Goal: Task Accomplishment & Management: Use online tool/utility

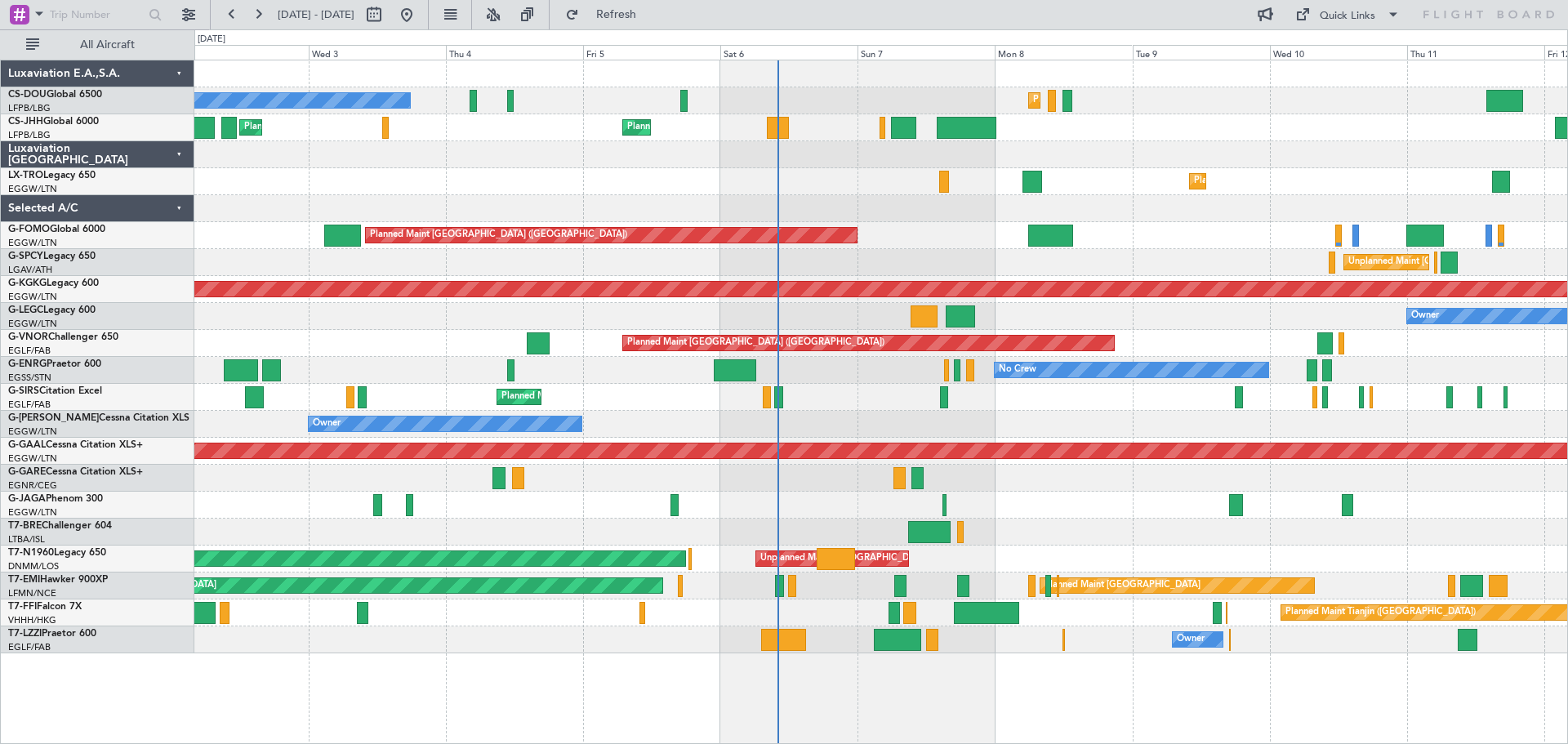
click at [1069, 425] on div "Owner Owner" at bounding box center [880, 424] width 1373 height 27
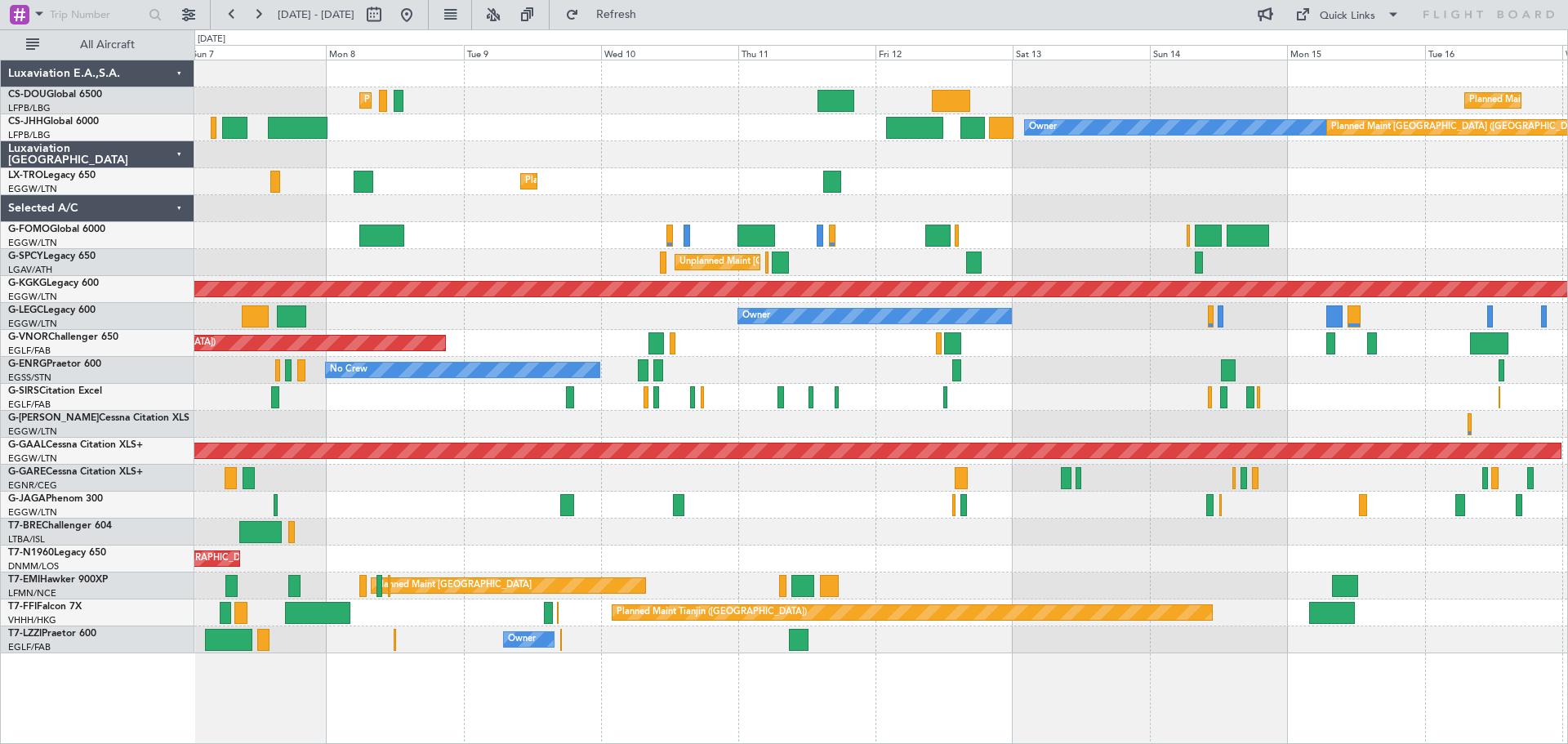
click at [734, 144] on div at bounding box center [880, 155] width 1373 height 27
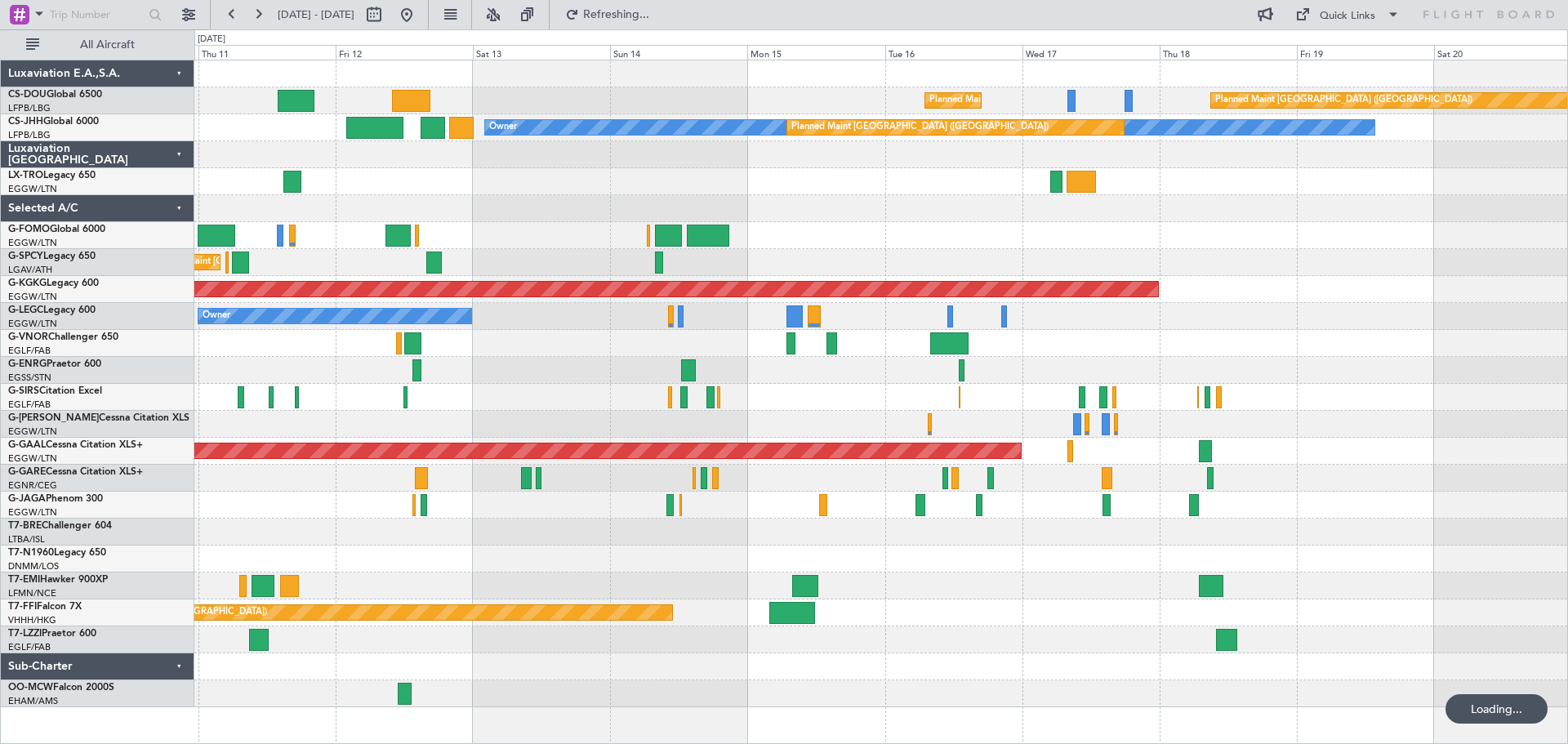
click at [679, 153] on div at bounding box center [880, 155] width 1373 height 27
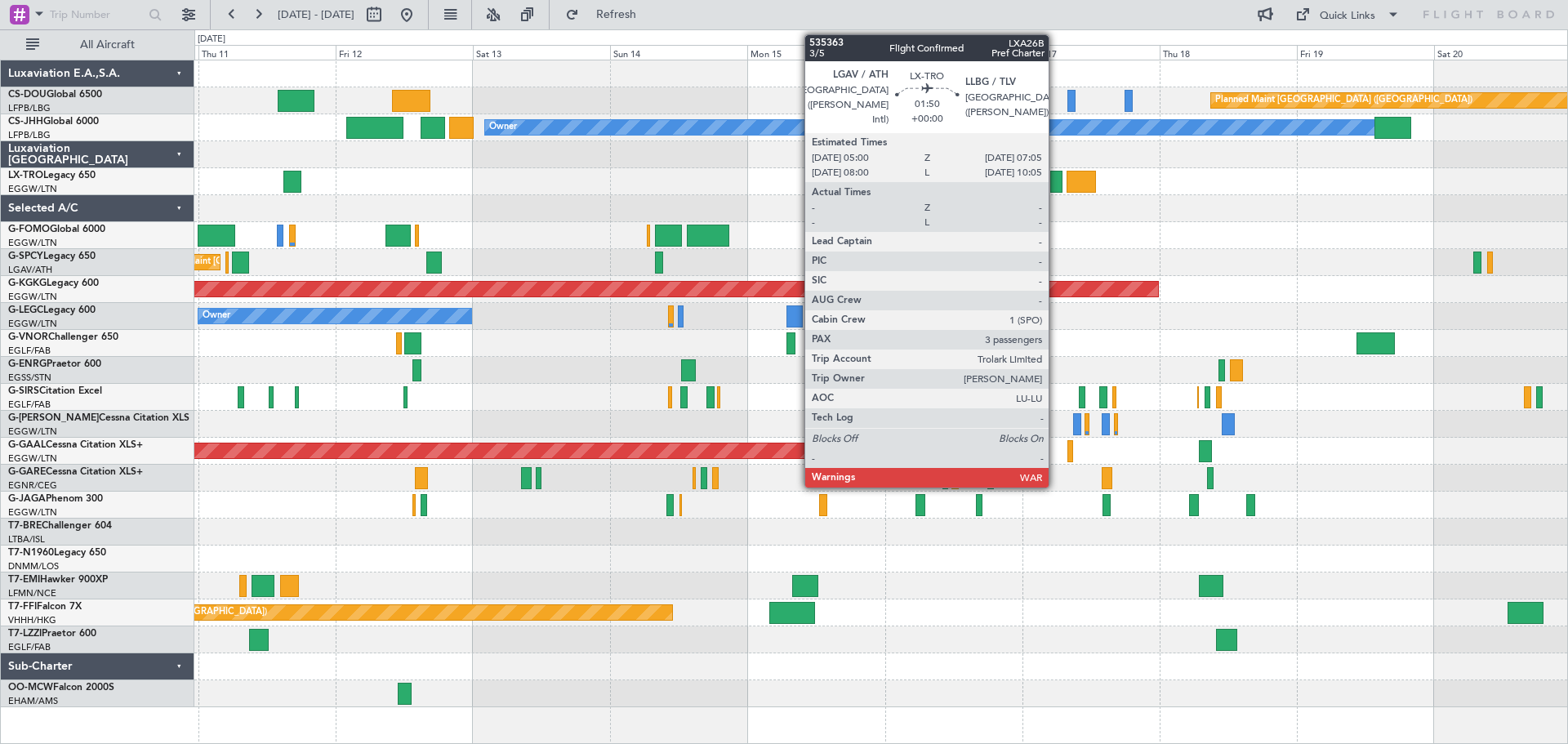
click at [1056, 185] on div at bounding box center [1057, 181] width 13 height 22
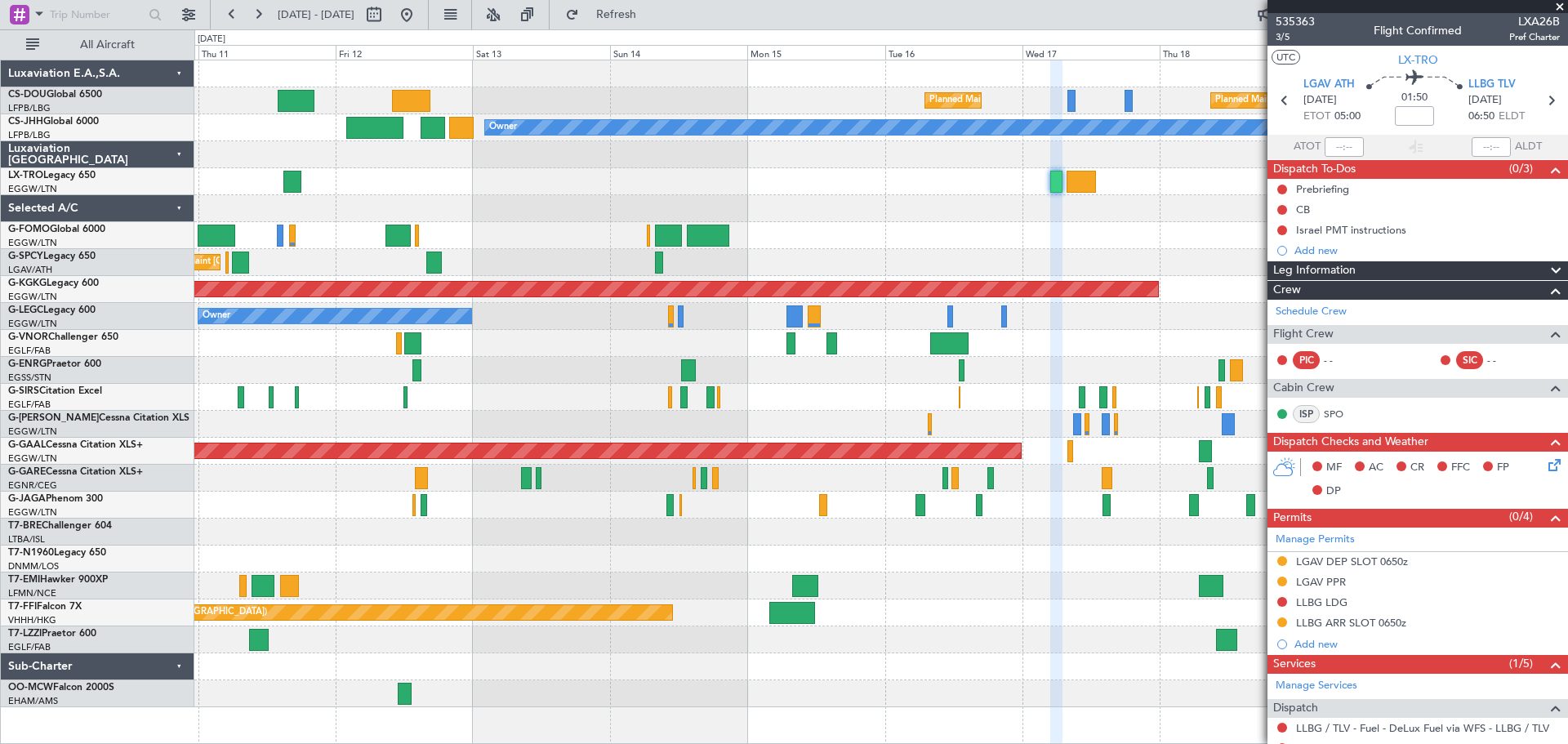
click at [1559, 7] on span at bounding box center [1560, 7] width 16 height 14
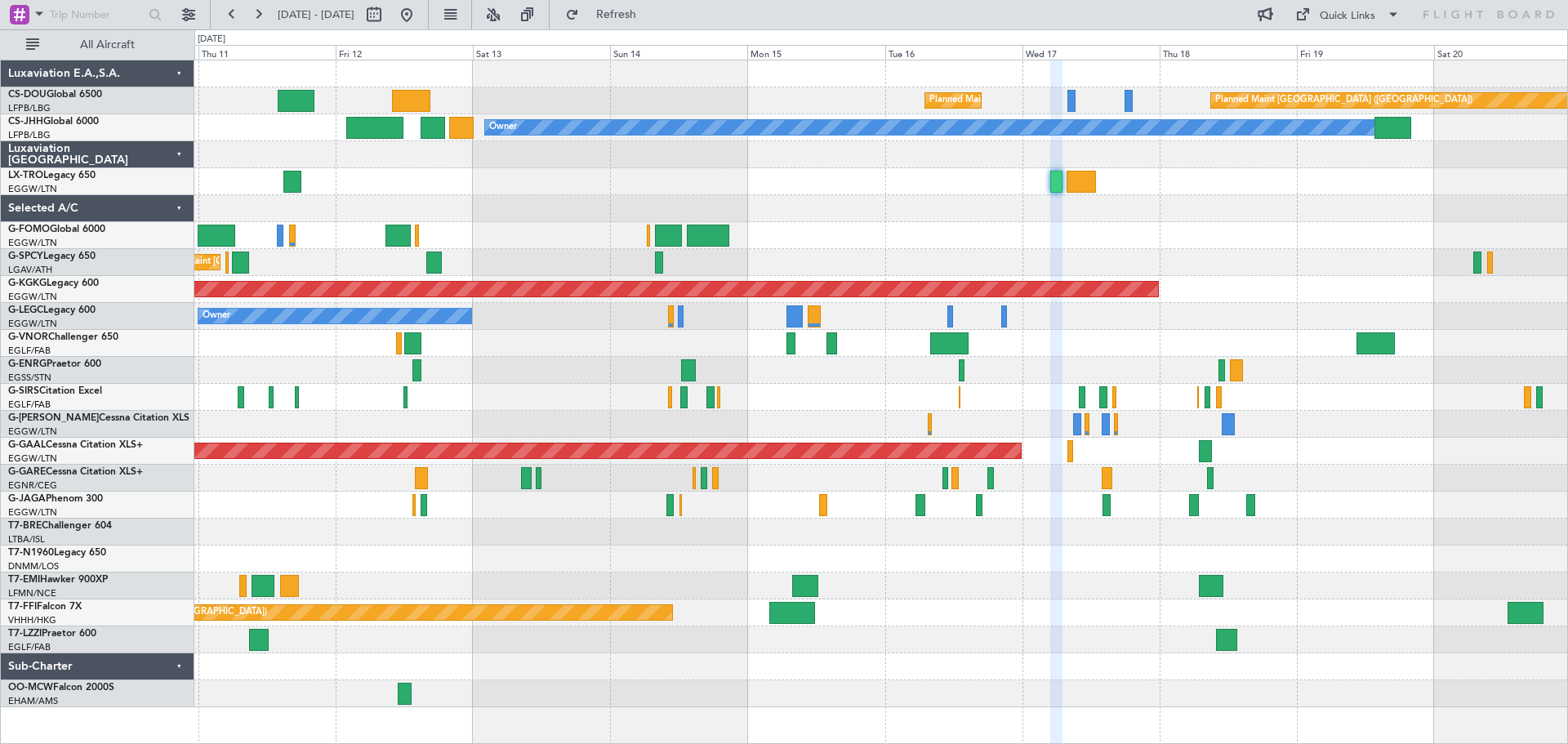
type input "0"
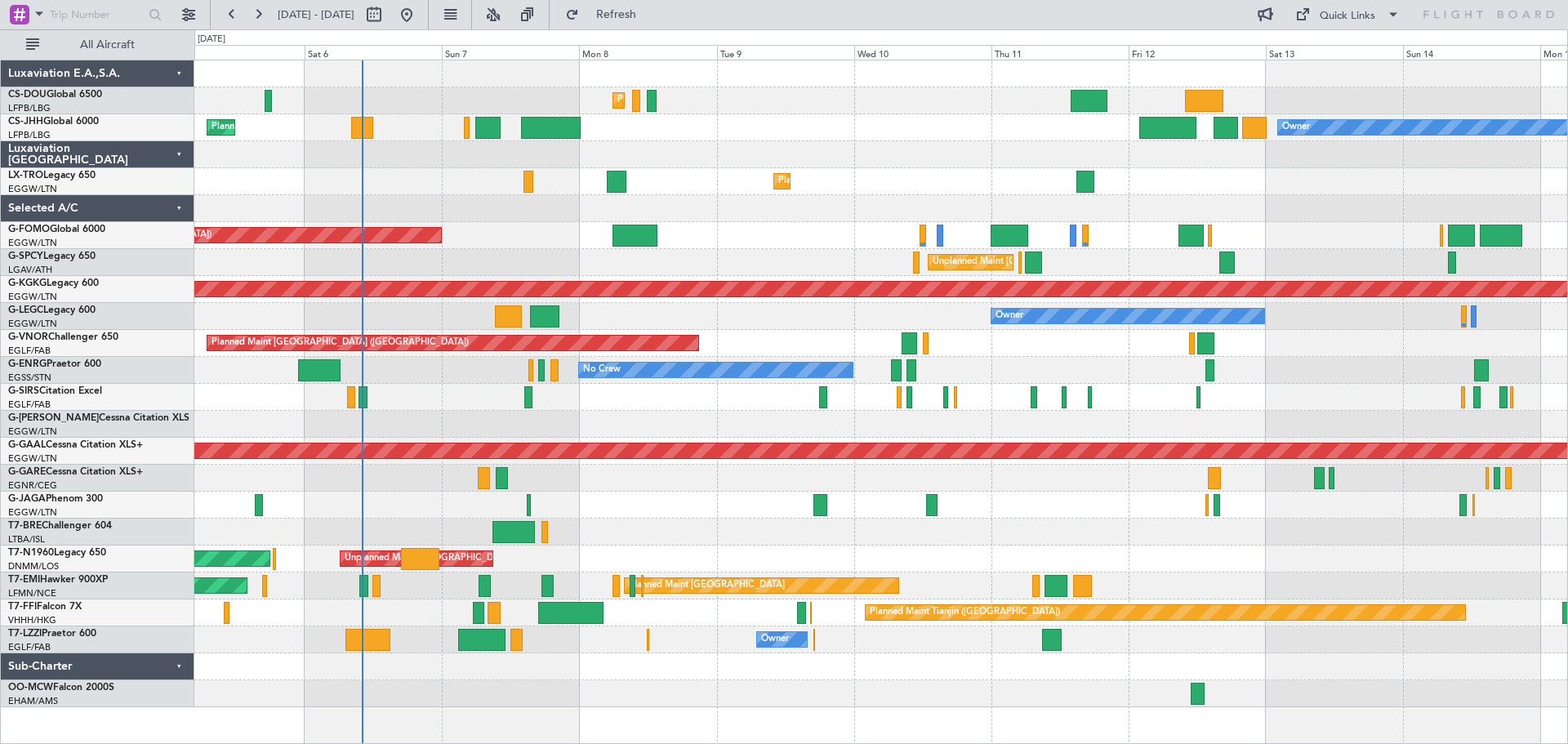
click at [1423, 176] on div "Planned Maint [GEOGRAPHIC_DATA] ([GEOGRAPHIC_DATA]) Planned Maint [GEOGRAPHIC_D…" at bounding box center [880, 384] width 1373 height 647
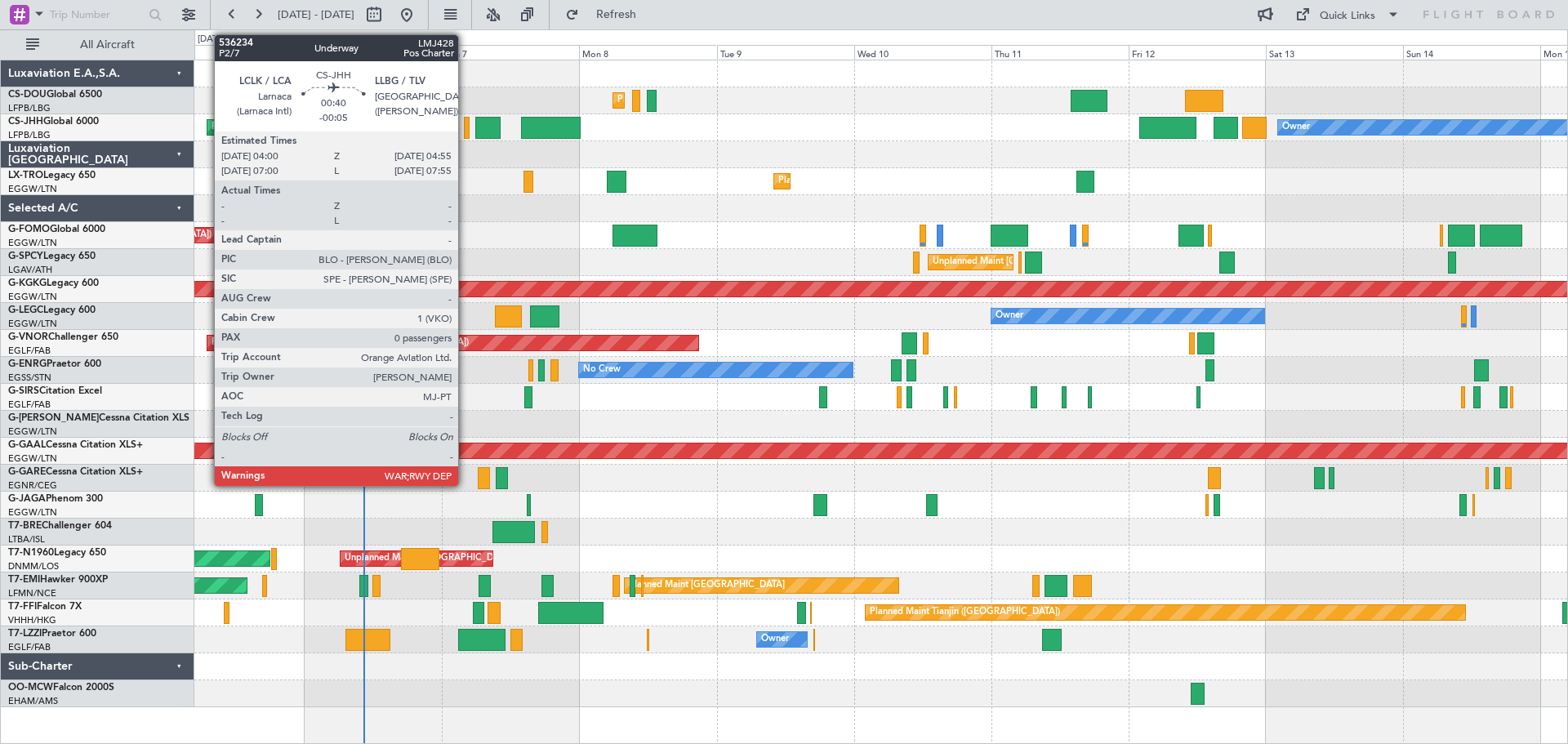
click at [466, 130] on div at bounding box center [467, 127] width 5 height 22
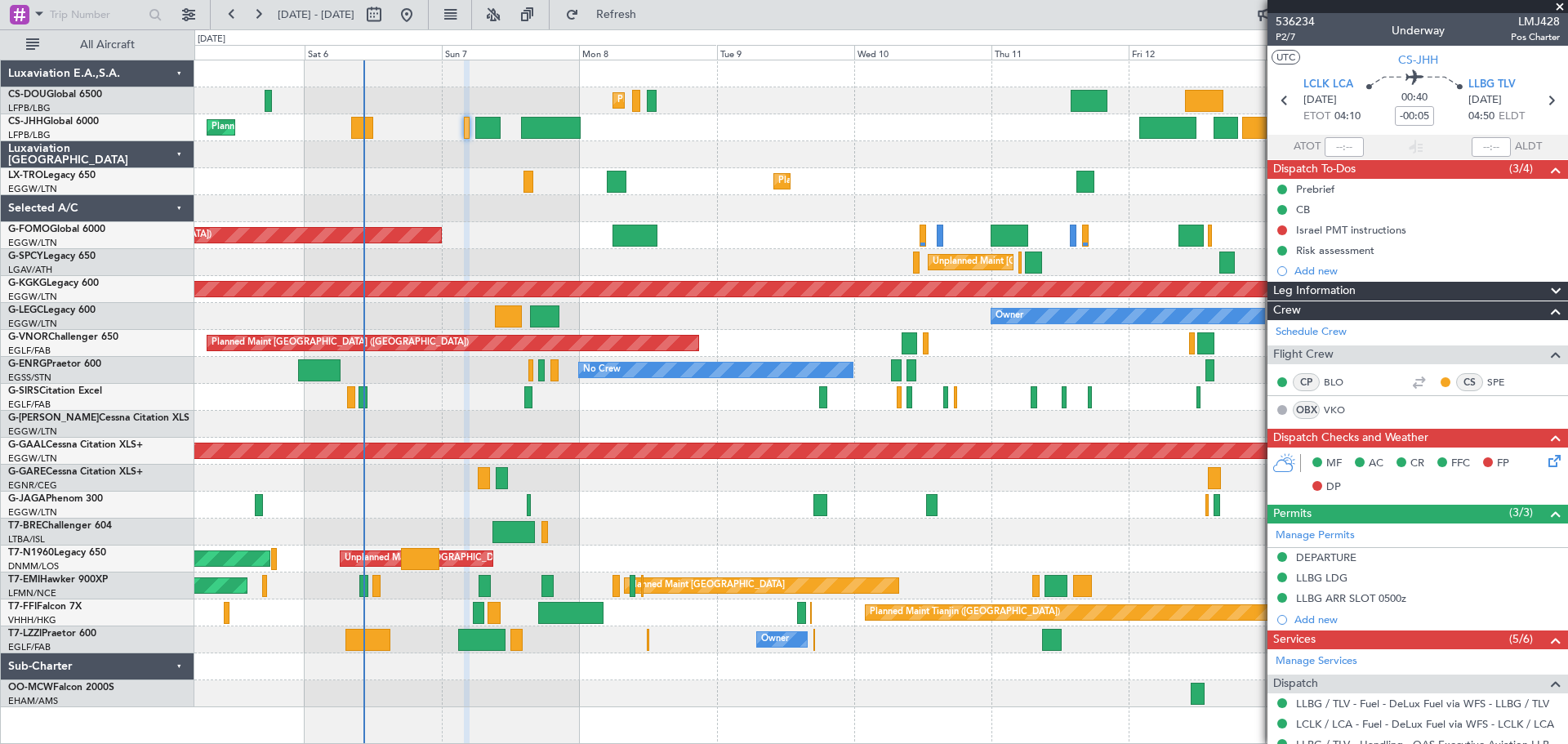
click at [1559, 9] on span at bounding box center [1560, 7] width 16 height 14
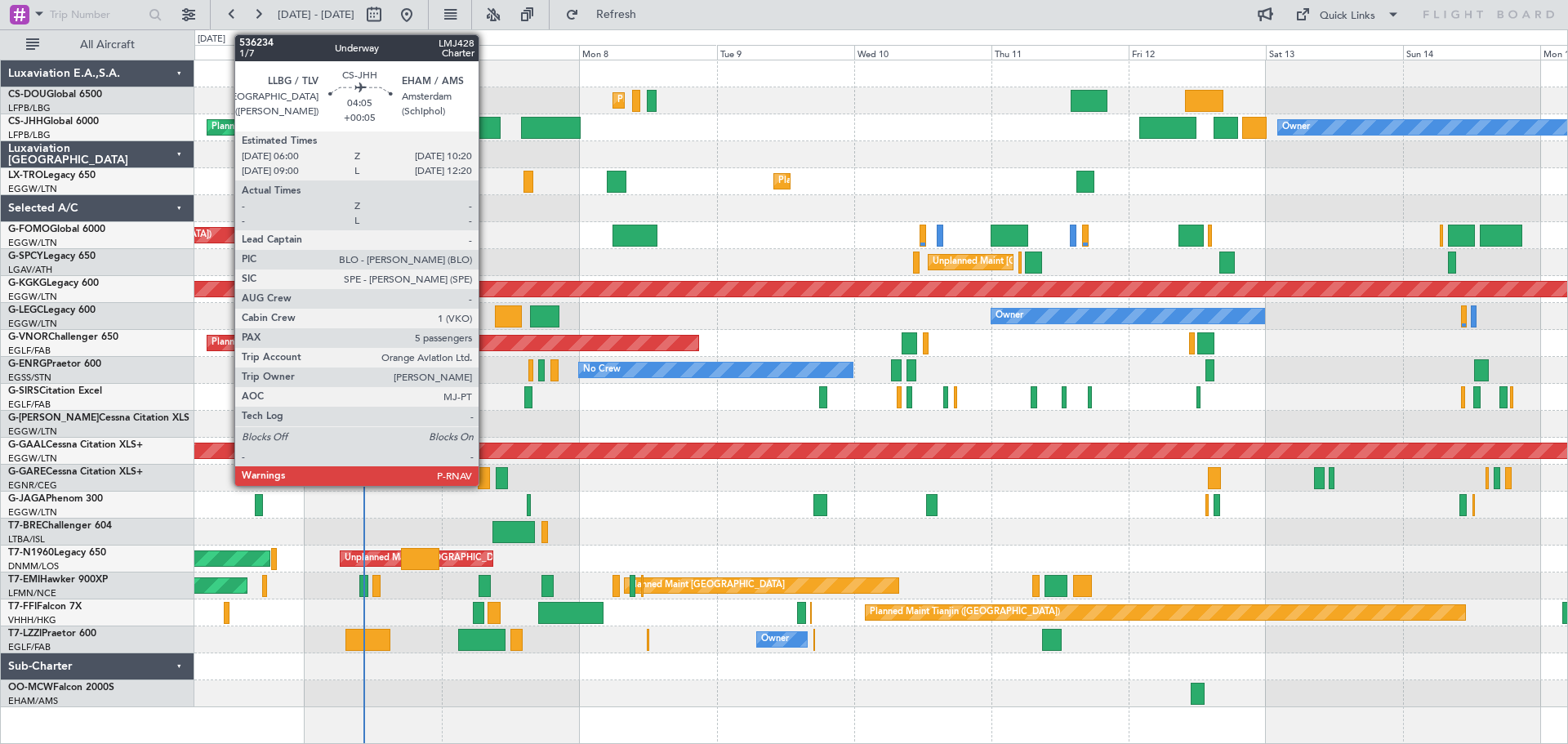
click at [486, 127] on div at bounding box center [488, 127] width 25 height 22
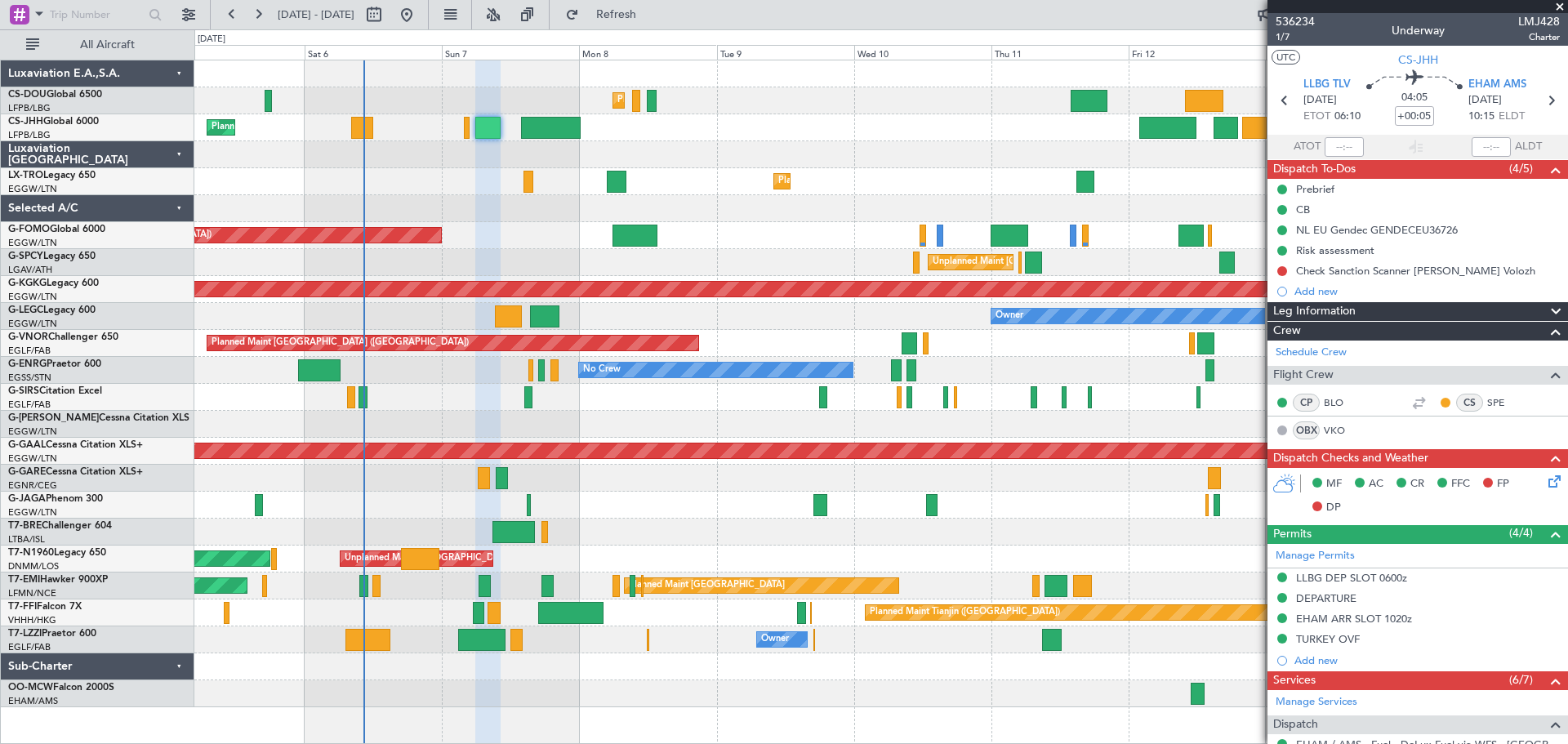
click at [1560, 7] on span at bounding box center [1560, 7] width 16 height 14
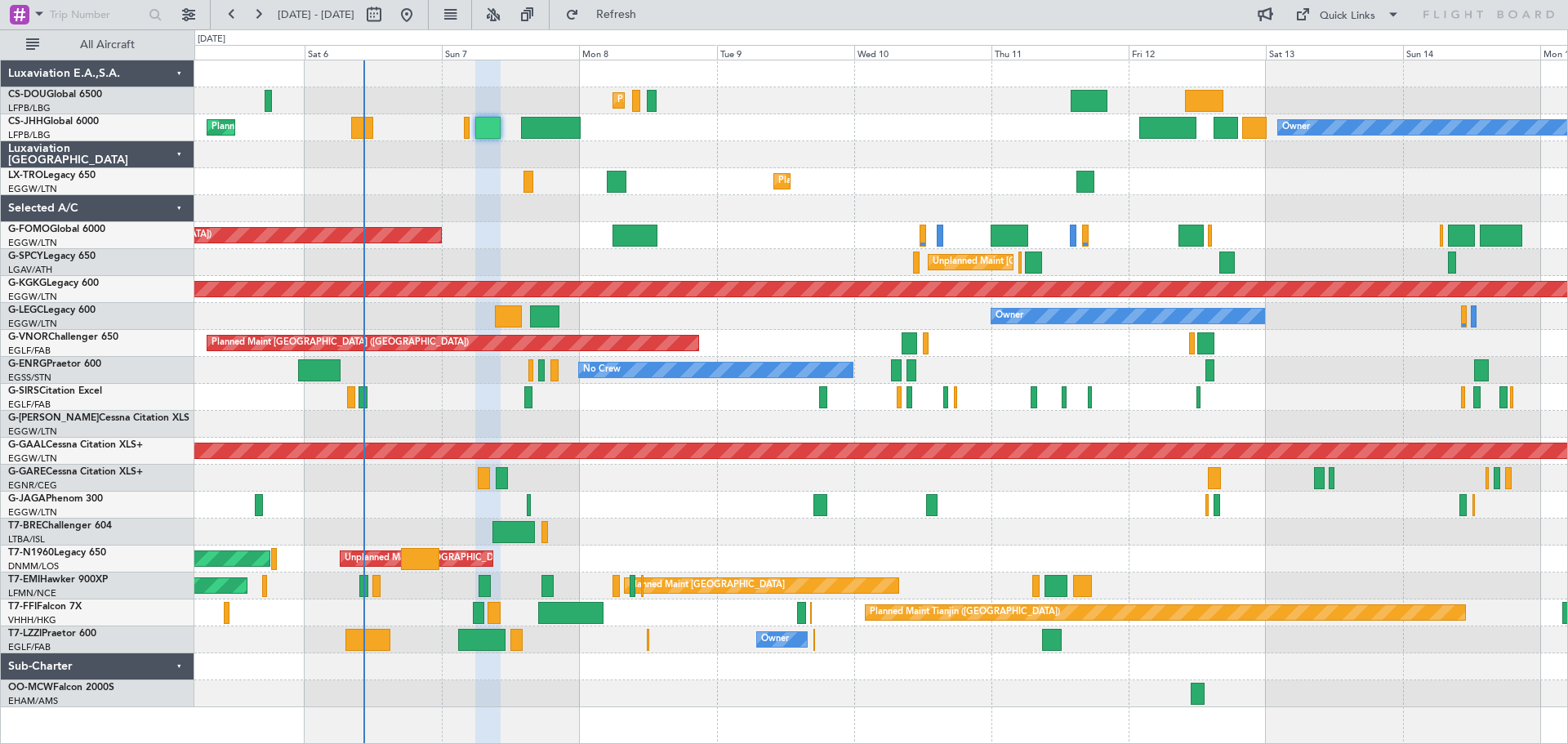
type input "0"
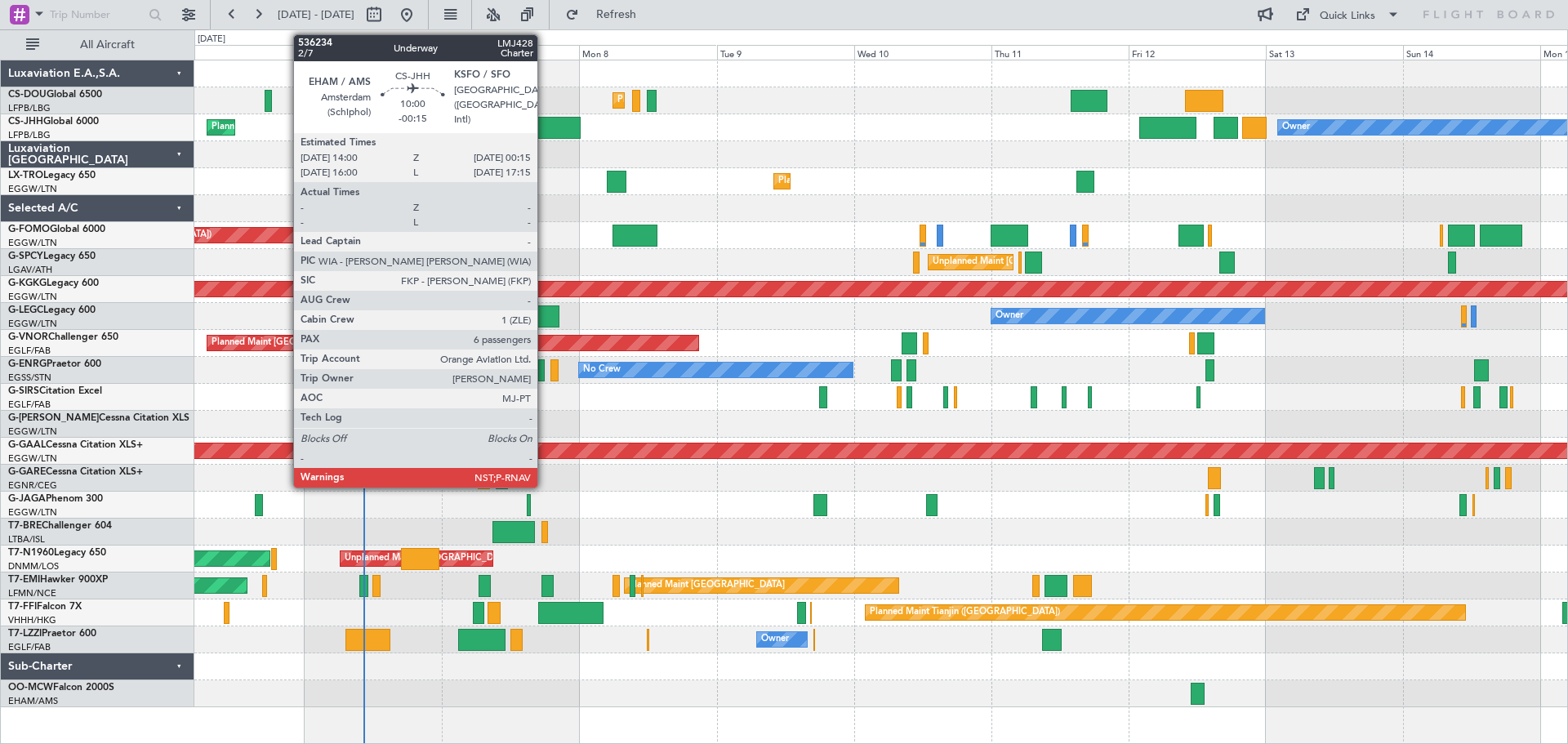
click at [545, 126] on div at bounding box center [550, 127] width 59 height 22
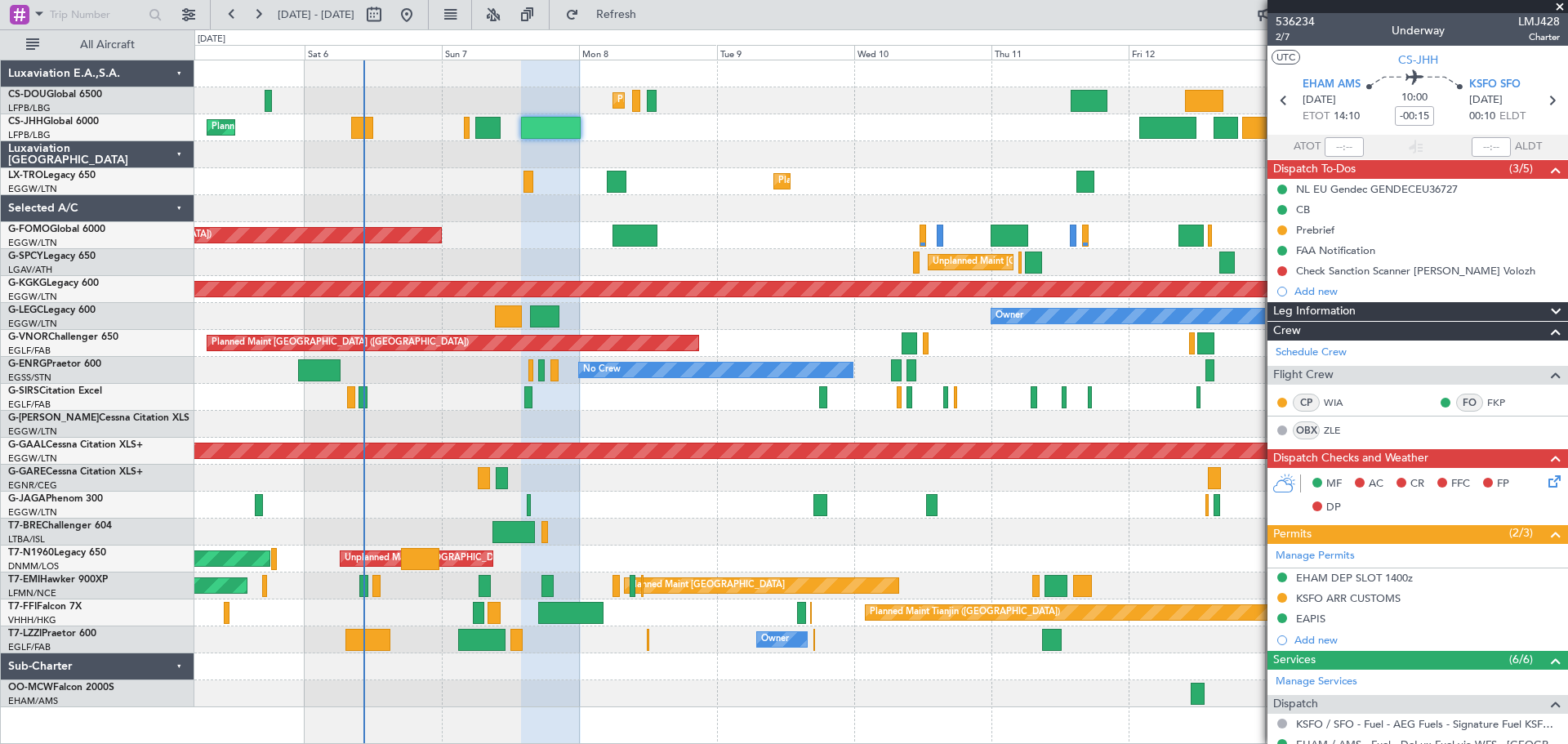
click at [1561, 5] on span at bounding box center [1560, 7] width 16 height 14
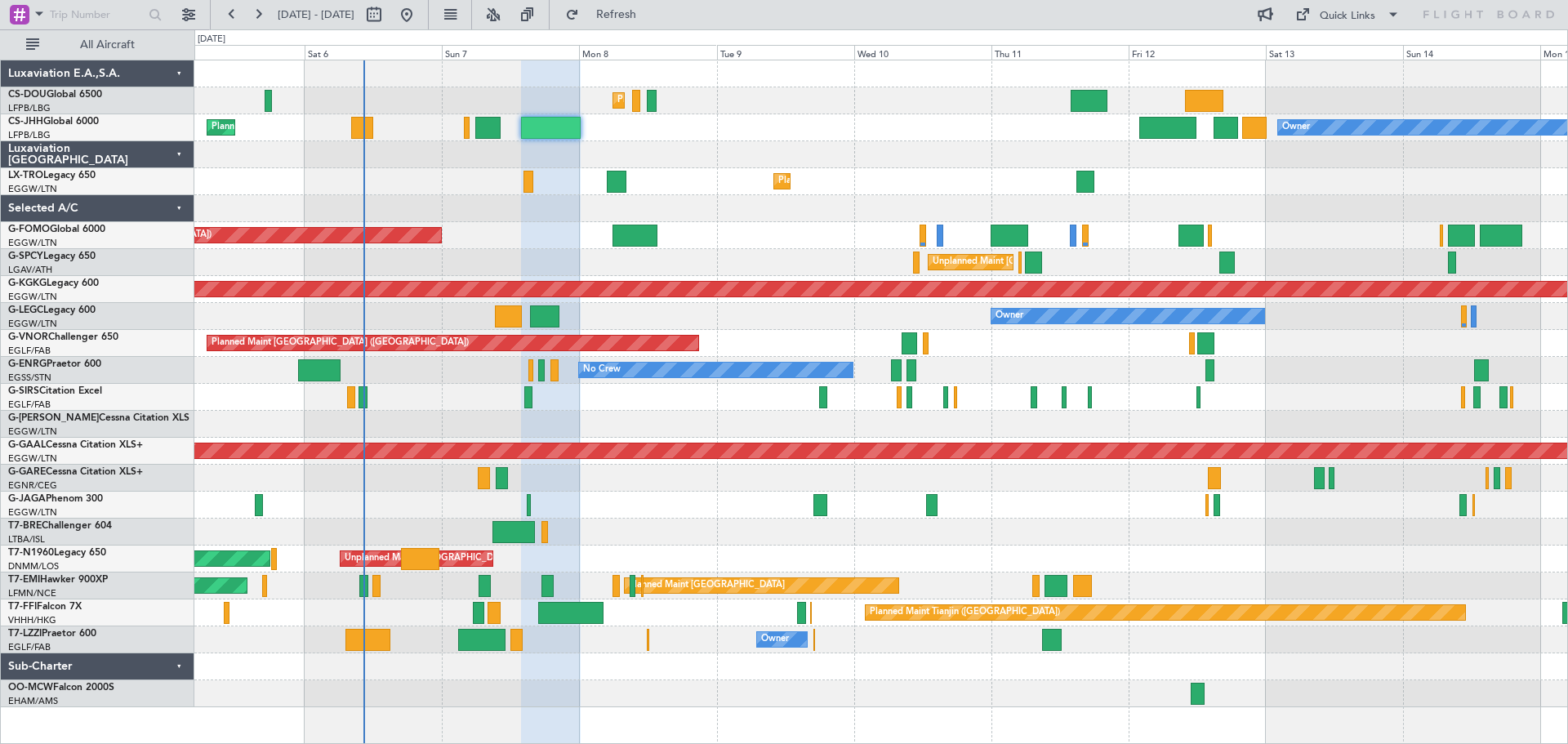
type input "0"
